Goal: Entertainment & Leisure: Browse casually

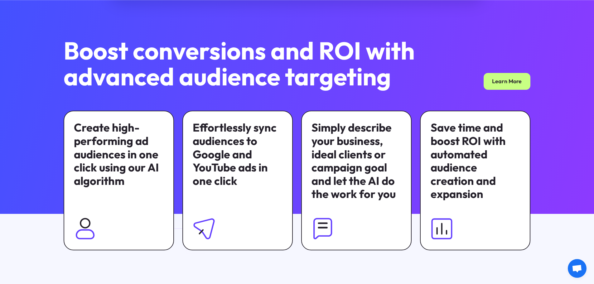
scroll to position [405, 0]
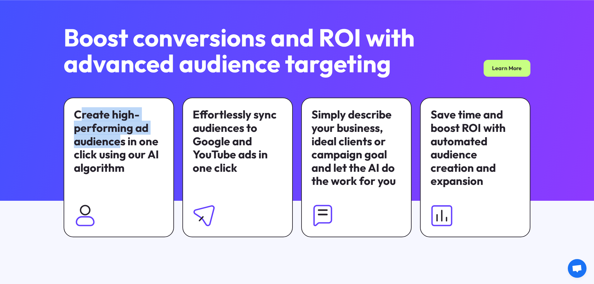
drag, startPoint x: 79, startPoint y: 119, endPoint x: 117, endPoint y: 137, distance: 41.8
click at [117, 137] on div "Create high-performing ad audiences in one click using our AI algorithm" at bounding box center [119, 141] width 90 height 66
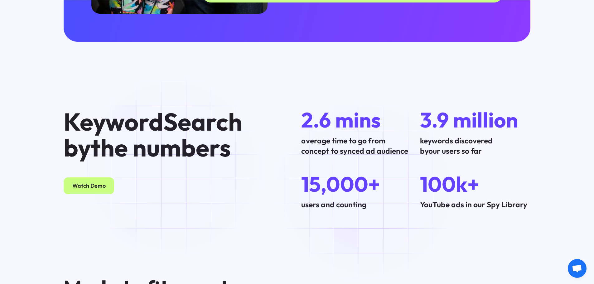
scroll to position [1934, 0]
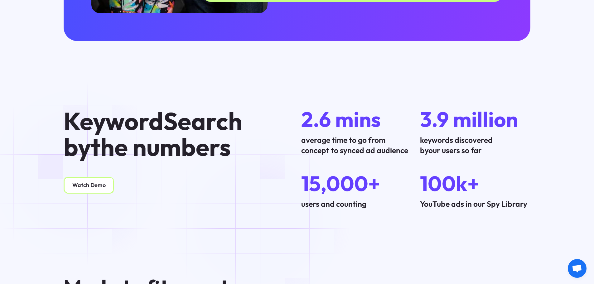
click at [78, 177] on link "Watch Demo" at bounding box center [89, 185] width 51 height 17
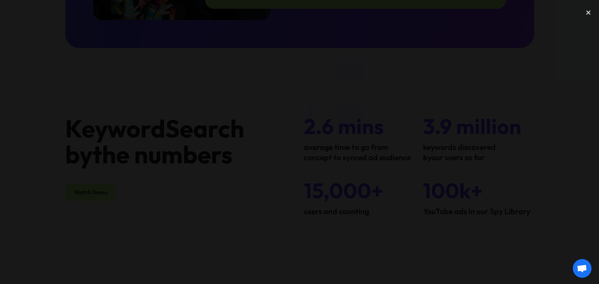
click at [106, 163] on div at bounding box center [299, 142] width 599 height 273
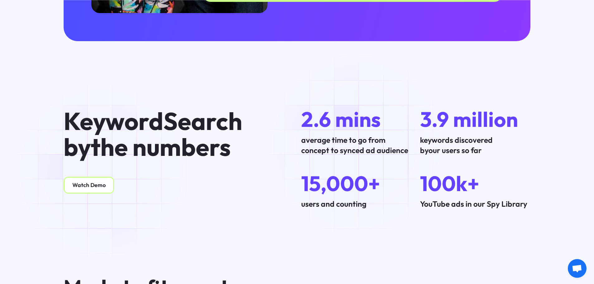
click at [102, 177] on link "Watch Demo" at bounding box center [89, 185] width 51 height 17
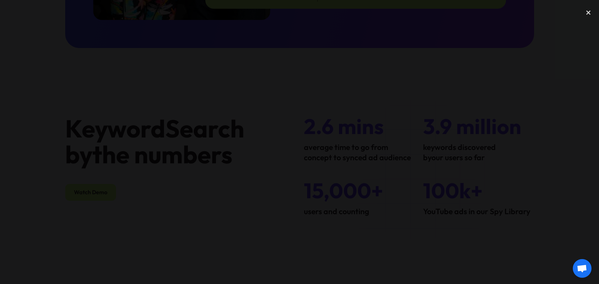
click at [498, 183] on div at bounding box center [299, 142] width 599 height 273
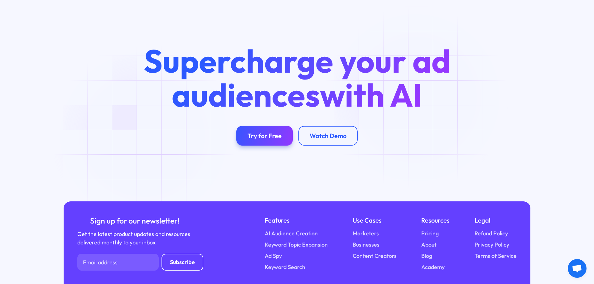
scroll to position [2465, 0]
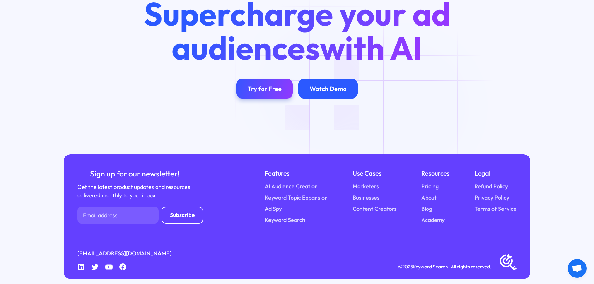
click at [324, 88] on link "Watch Demo" at bounding box center [327, 89] width 59 height 20
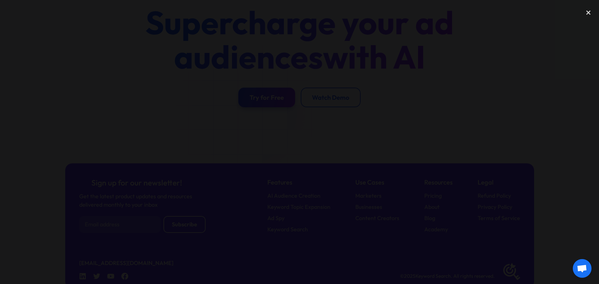
click at [107, 115] on div at bounding box center [299, 142] width 599 height 273
